Goal: Task Accomplishment & Management: Complete application form

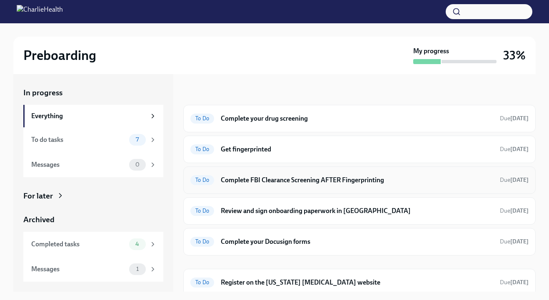
scroll to position [45, 0]
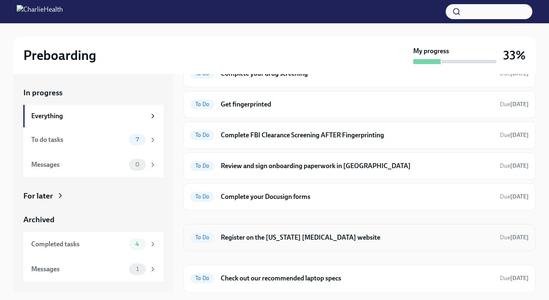
click at [378, 236] on h6 "Register on the [US_STATE] [MEDICAL_DATA] website" at bounding box center [357, 237] width 273 height 9
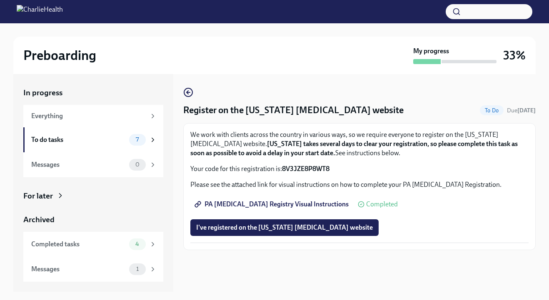
click at [308, 165] on strong "8V3JZE8P8WT8" at bounding box center [306, 169] width 48 height 8
copy strong "8V3JZE8P8WT8"
click at [275, 205] on span "PA Child Abuse Registry Visual Instructions" at bounding box center [272, 204] width 153 height 8
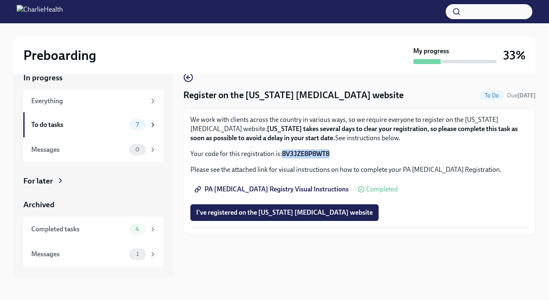
copy strong "8V3JZE8P8WT8"
click at [337, 214] on span "I've registered on the Pennsylvania Child Abuse website" at bounding box center [284, 213] width 177 height 8
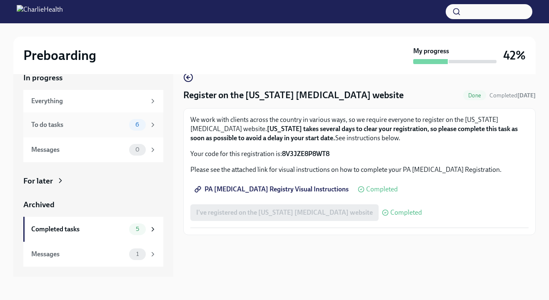
click at [99, 131] on div "To do tasks 6" at bounding box center [93, 125] width 140 height 25
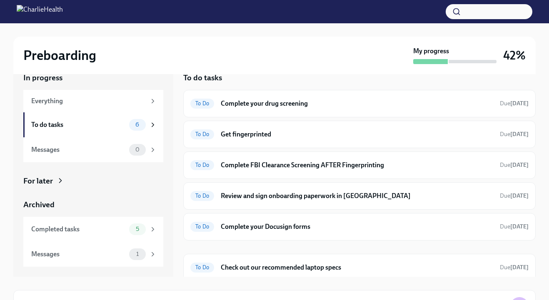
scroll to position [4, 0]
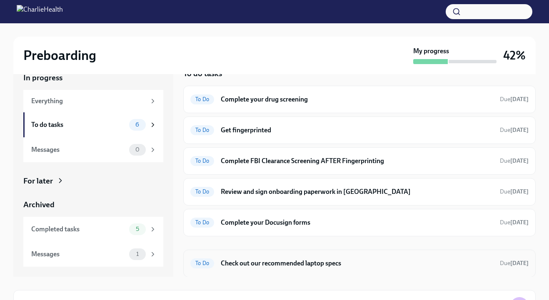
click at [255, 262] on h6 "Check out our recommended laptop specs" at bounding box center [357, 263] width 273 height 9
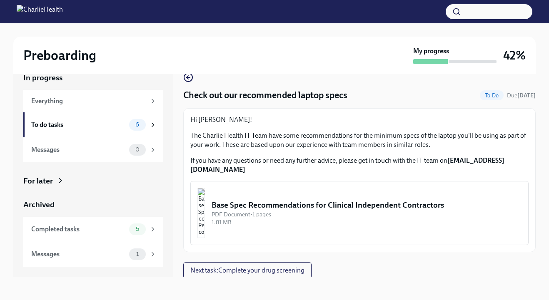
click at [263, 200] on div "Base Spec Recommendations for Clinical Independent Contractors" at bounding box center [367, 205] width 310 height 11
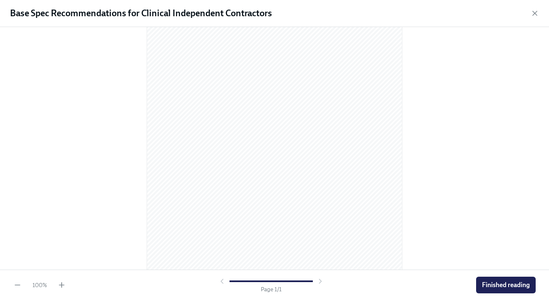
scroll to position [101, 0]
click at [485, 283] on span "Finished reading" at bounding box center [506, 285] width 48 height 8
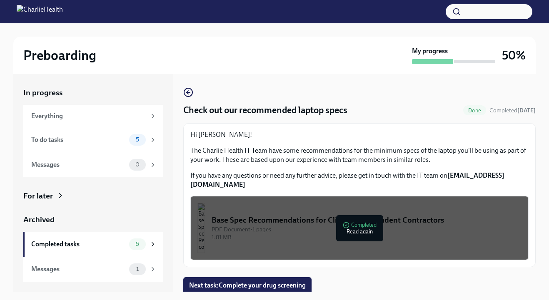
scroll to position [15, 0]
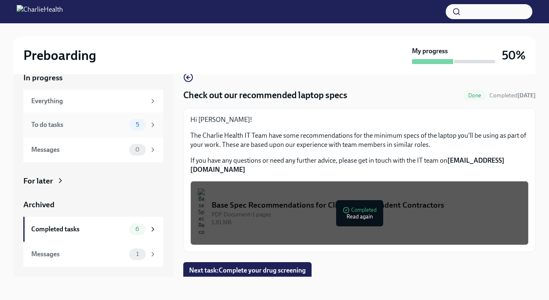
click at [95, 125] on div "To do tasks" at bounding box center [78, 124] width 95 height 9
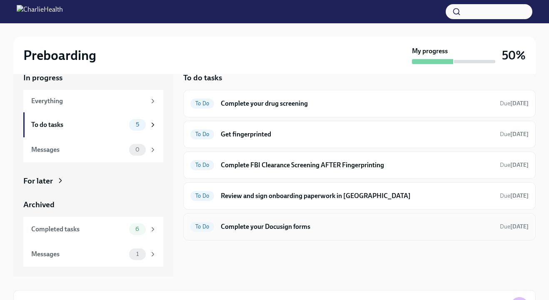
click at [247, 231] on h6 "Complete your Docusign forms" at bounding box center [357, 227] width 273 height 9
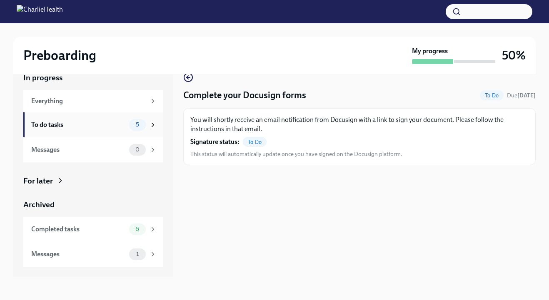
click at [103, 123] on div "To do tasks" at bounding box center [78, 124] width 95 height 9
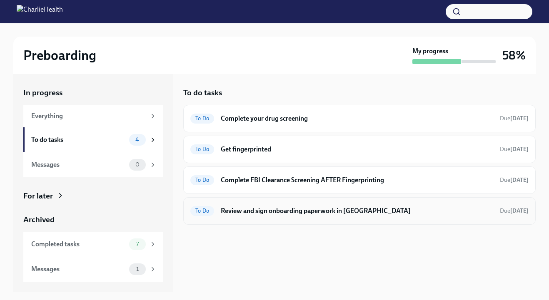
click at [260, 210] on h6 "Review and sign onboarding paperwork in [GEOGRAPHIC_DATA]" at bounding box center [357, 211] width 273 height 9
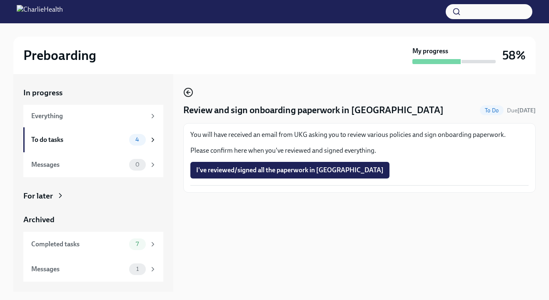
click at [190, 93] on icon "button" at bounding box center [188, 93] width 10 height 10
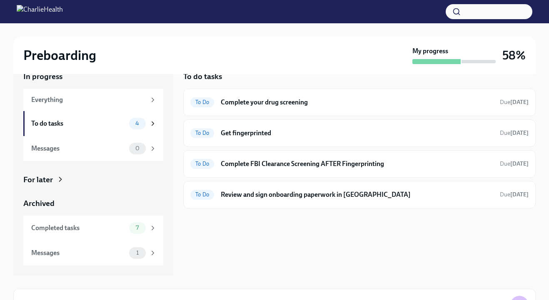
scroll to position [18, 0]
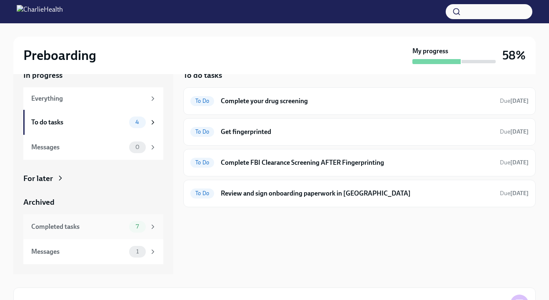
click at [102, 230] on div "Completed tasks" at bounding box center [78, 227] width 95 height 9
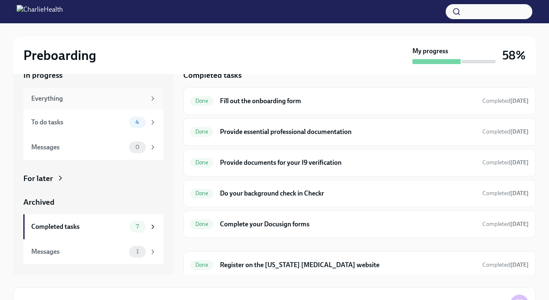
click at [86, 104] on div "Everything" at bounding box center [93, 99] width 140 height 23
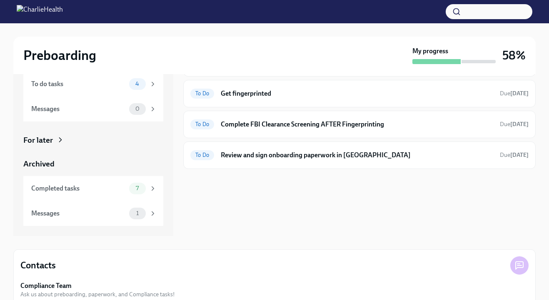
scroll to position [58, 0]
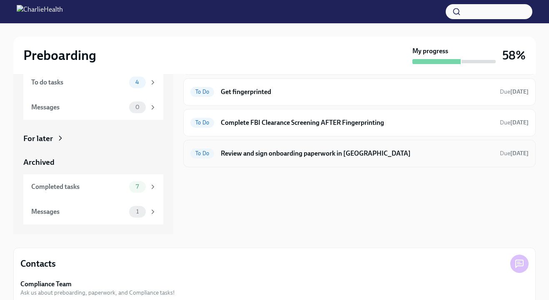
click at [223, 155] on h6 "Review and sign onboarding paperwork in [GEOGRAPHIC_DATA]" at bounding box center [357, 153] width 273 height 9
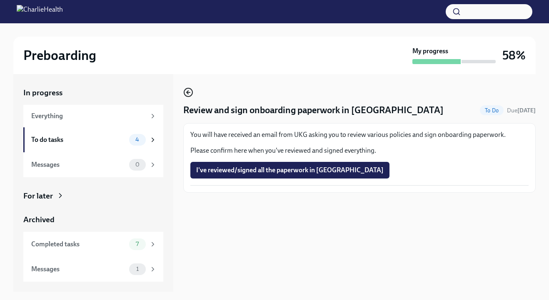
click at [191, 92] on icon "button" at bounding box center [188, 93] width 10 height 10
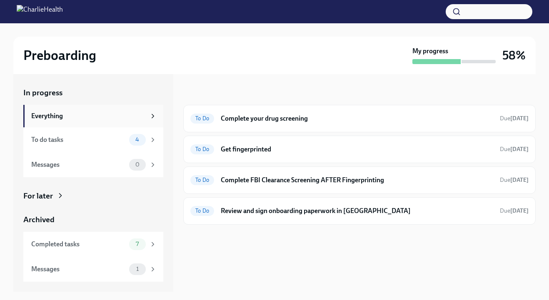
click at [113, 125] on div "Everything" at bounding box center [93, 116] width 140 height 23
click at [117, 149] on div "To do tasks 4" at bounding box center [93, 140] width 140 height 25
click at [125, 118] on div "Everything" at bounding box center [88, 116] width 115 height 9
